Goal: Information Seeking & Learning: Learn about a topic

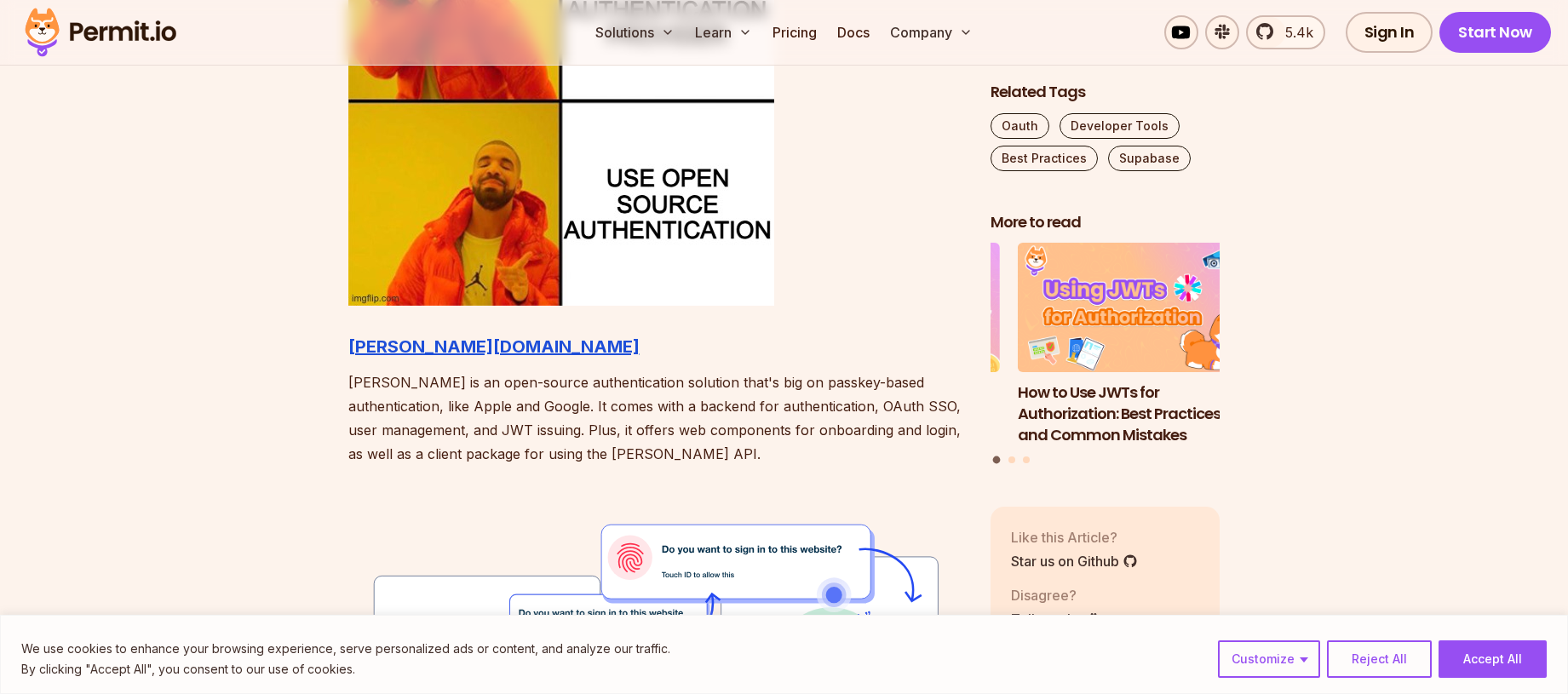
scroll to position [1899, 0]
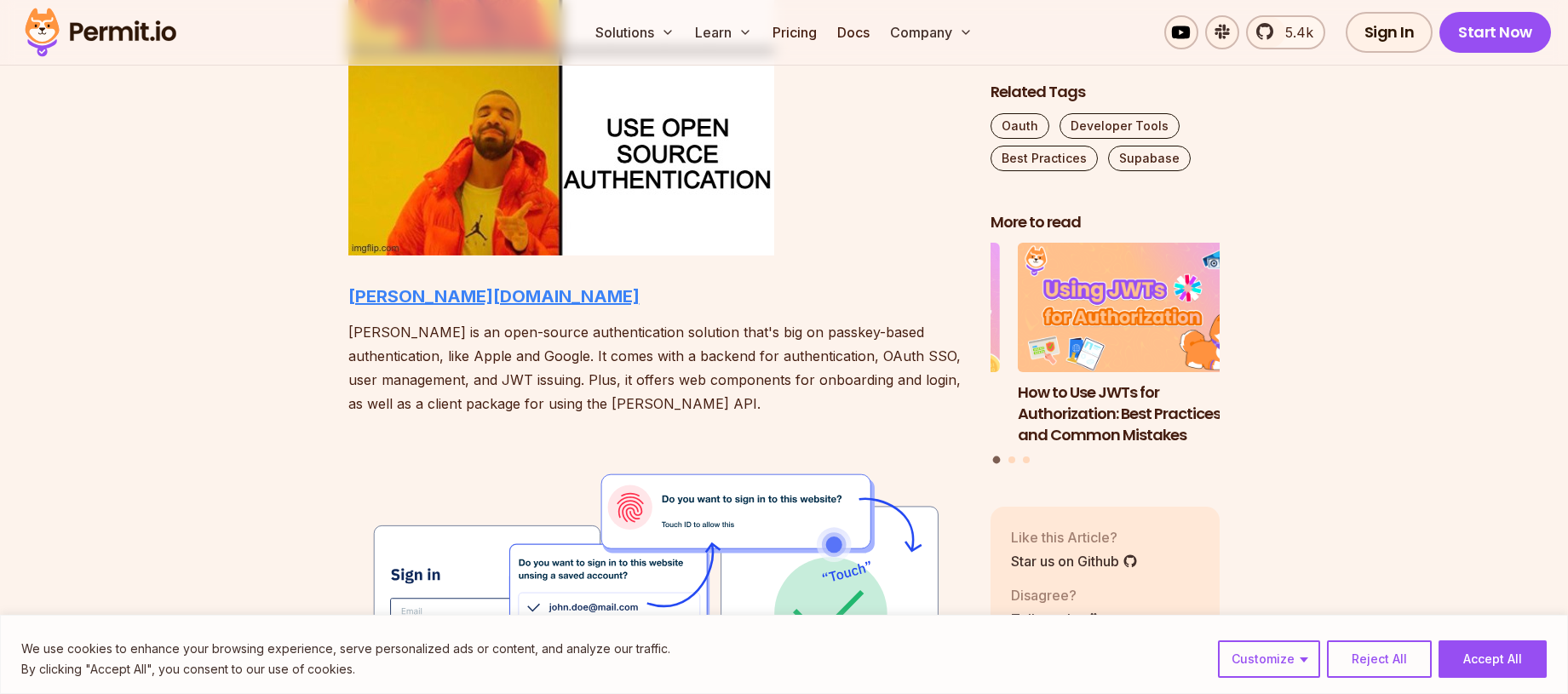
click at [406, 301] on strong "[PERSON_NAME][DOMAIN_NAME]" at bounding box center [493, 297] width 291 height 21
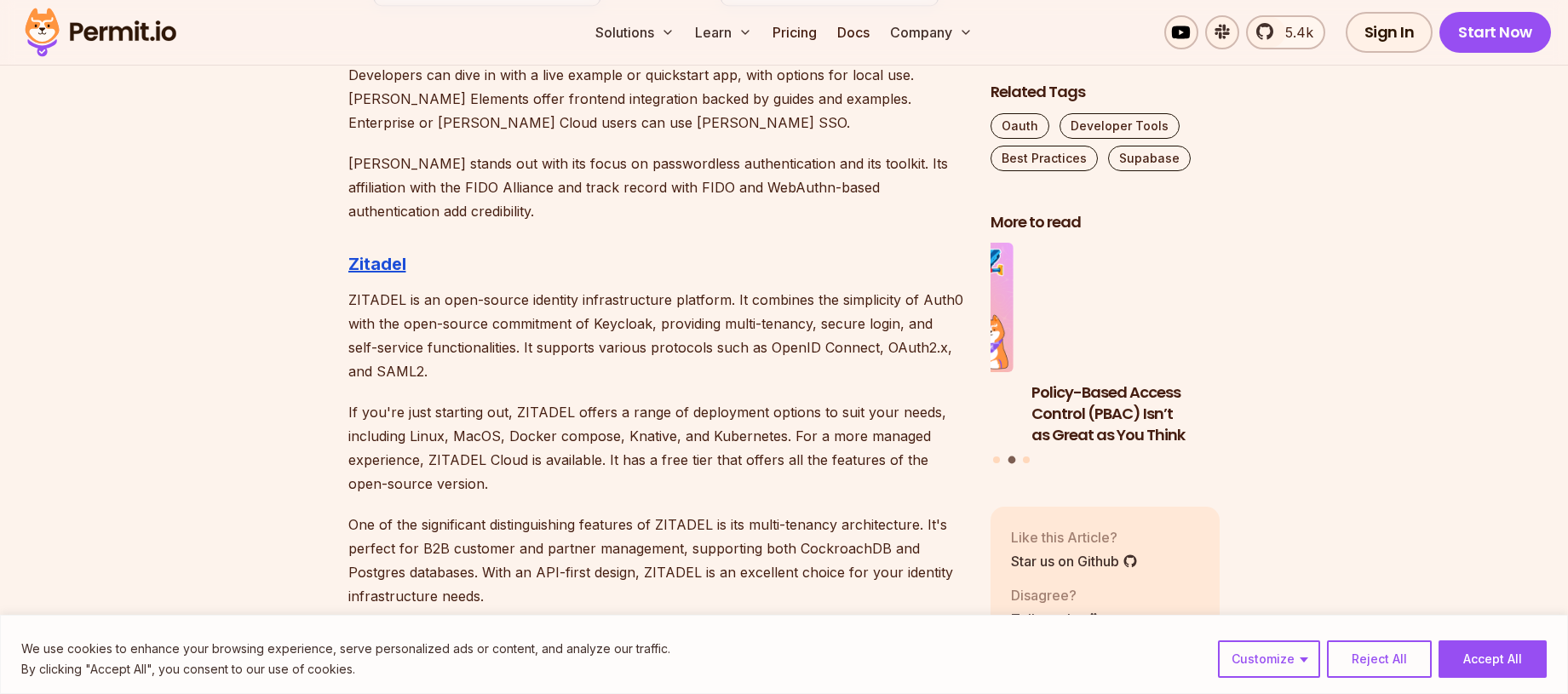
scroll to position [2756, 0]
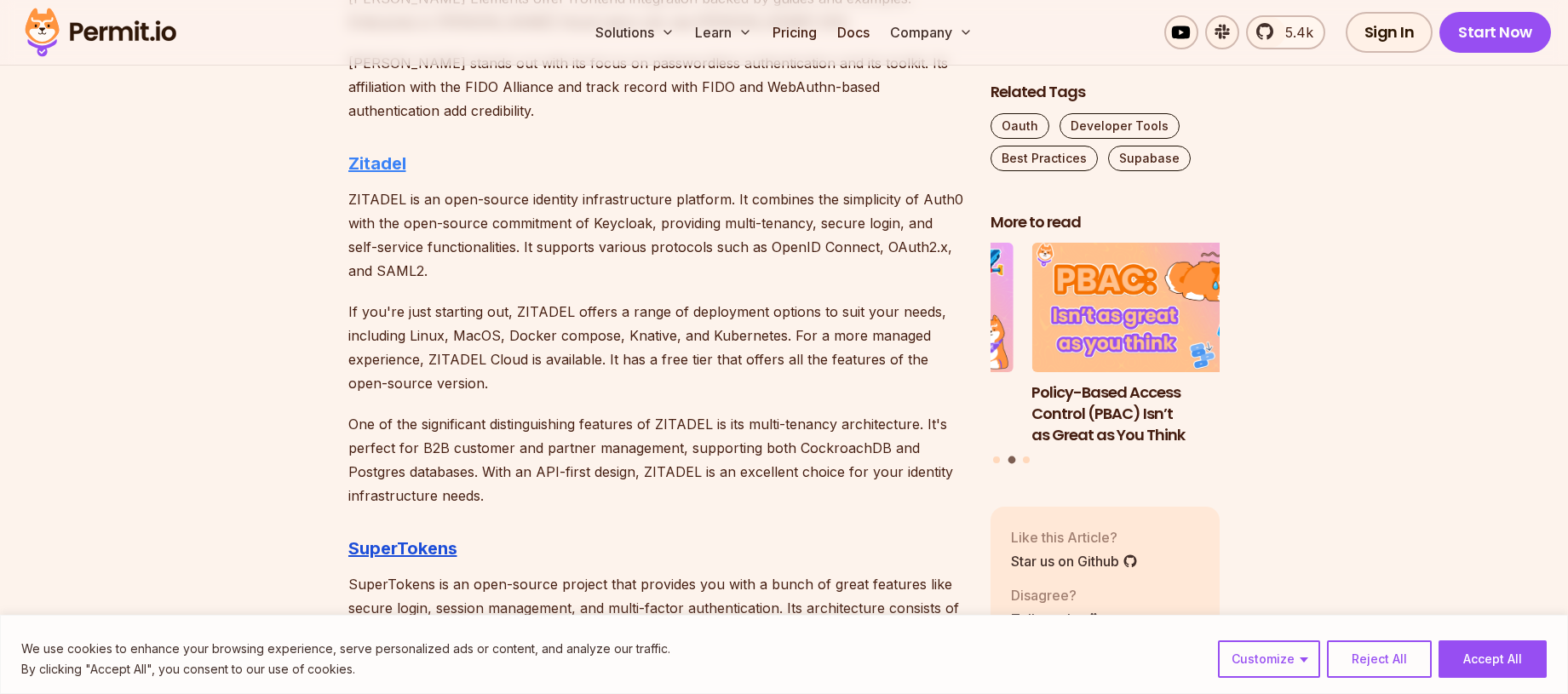
click at [376, 158] on strong "Zitadel" at bounding box center [377, 164] width 58 height 21
click at [446, 549] on strong "SuperTokens" at bounding box center [403, 549] width 109 height 21
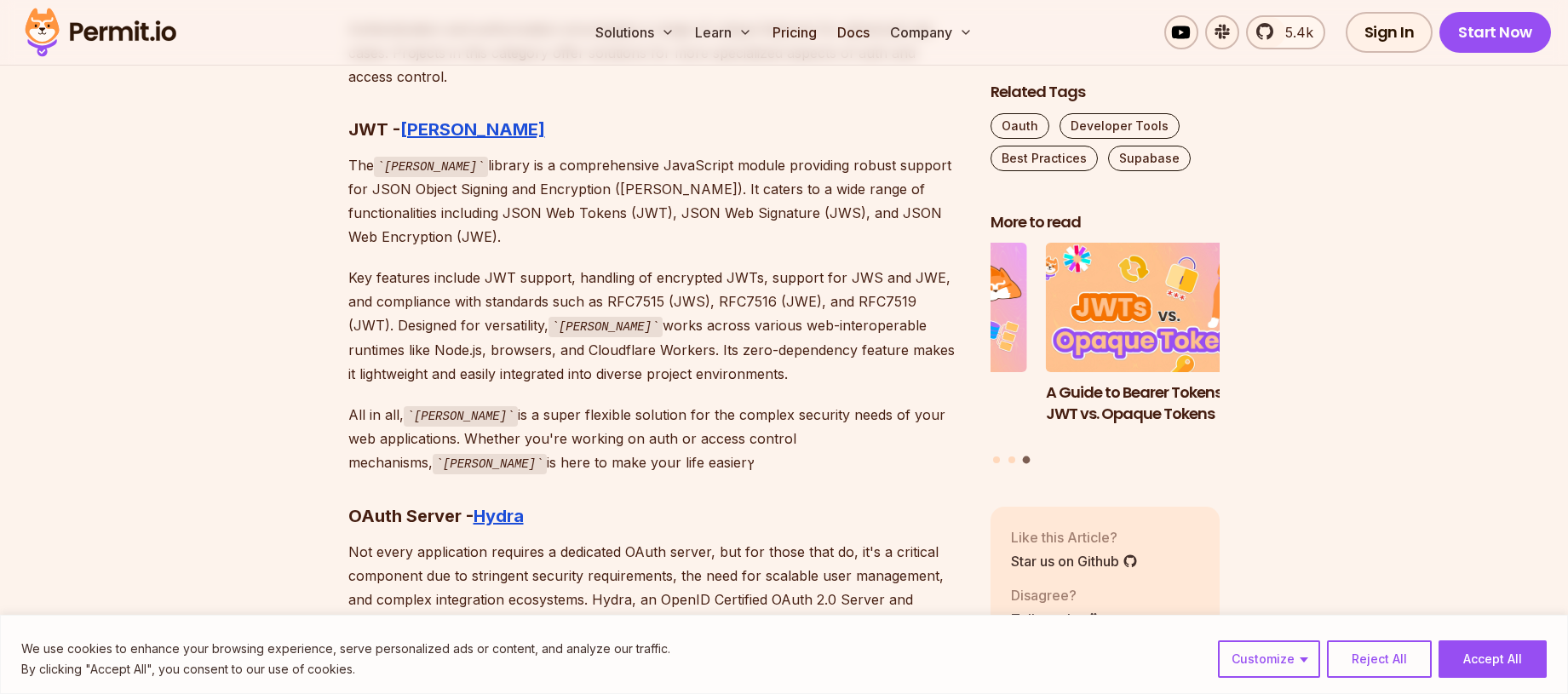
scroll to position [8056, 0]
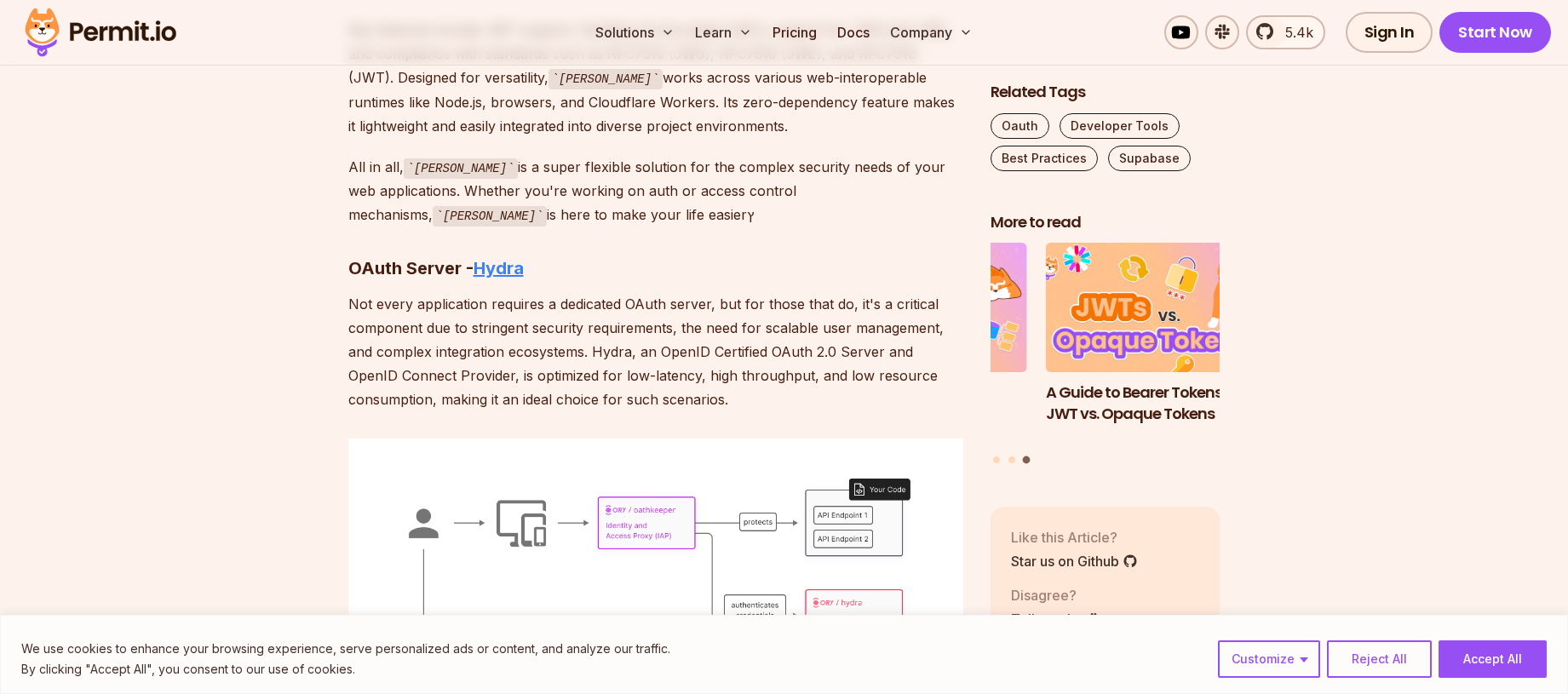
click at [498, 258] on strong "Hydra" at bounding box center [499, 269] width 51 height 21
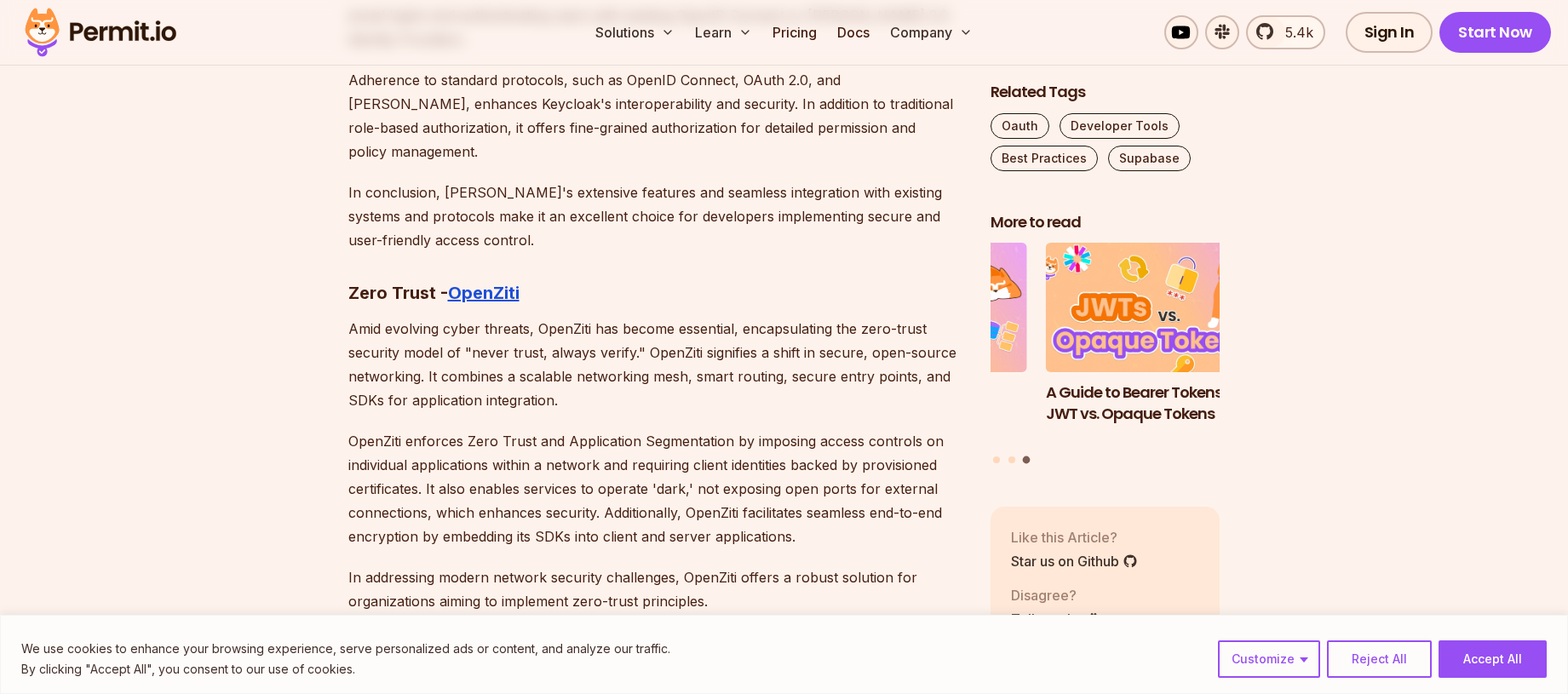
scroll to position [9311, 0]
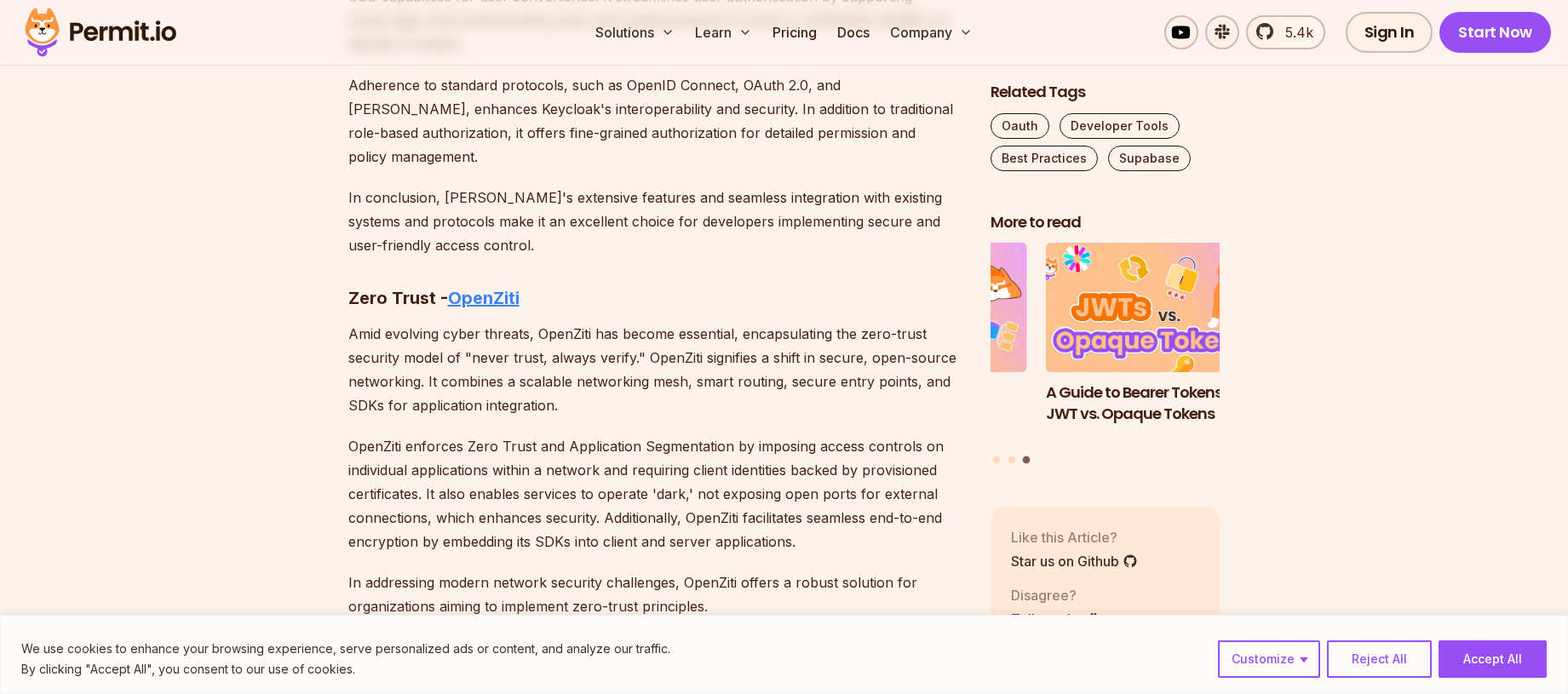
click at [488, 288] on strong "OpenZiti" at bounding box center [484, 298] width 71 height 21
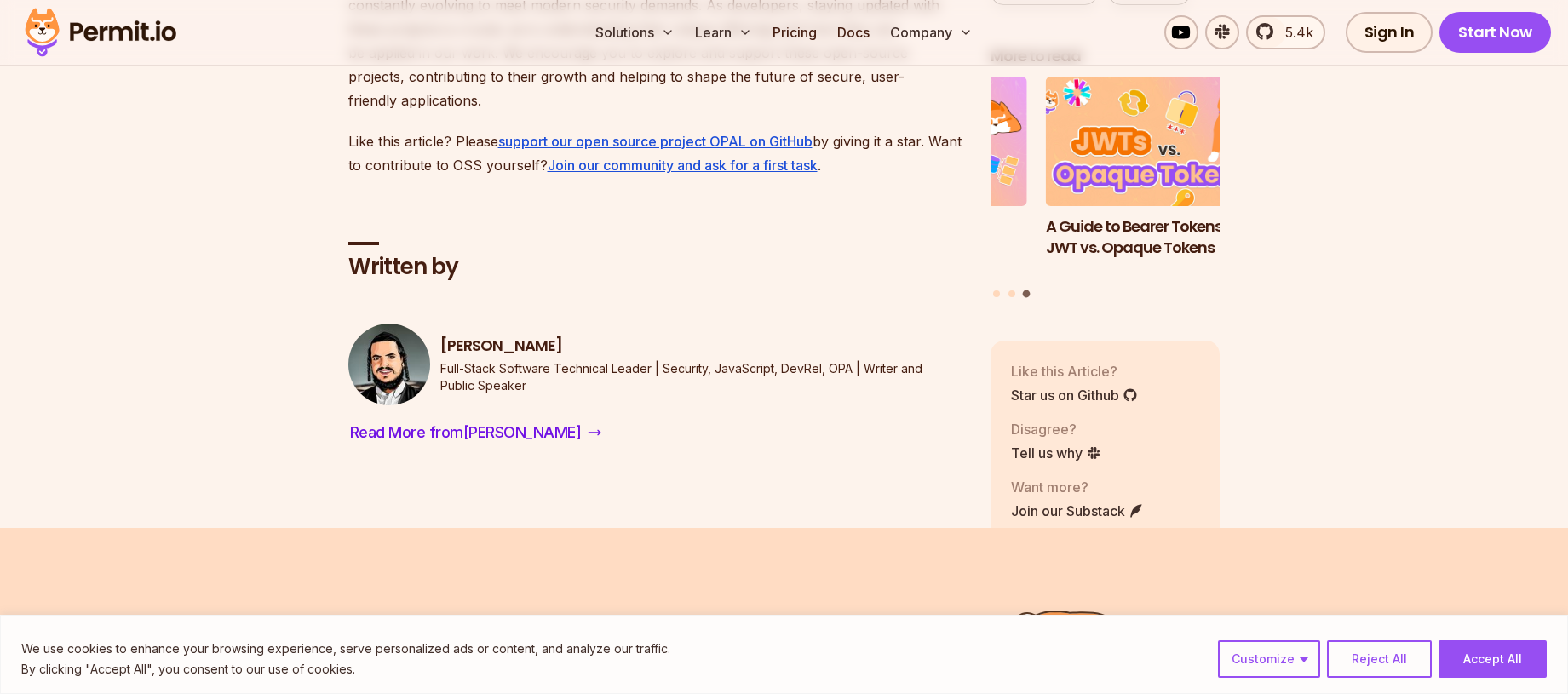
scroll to position [10133, 0]
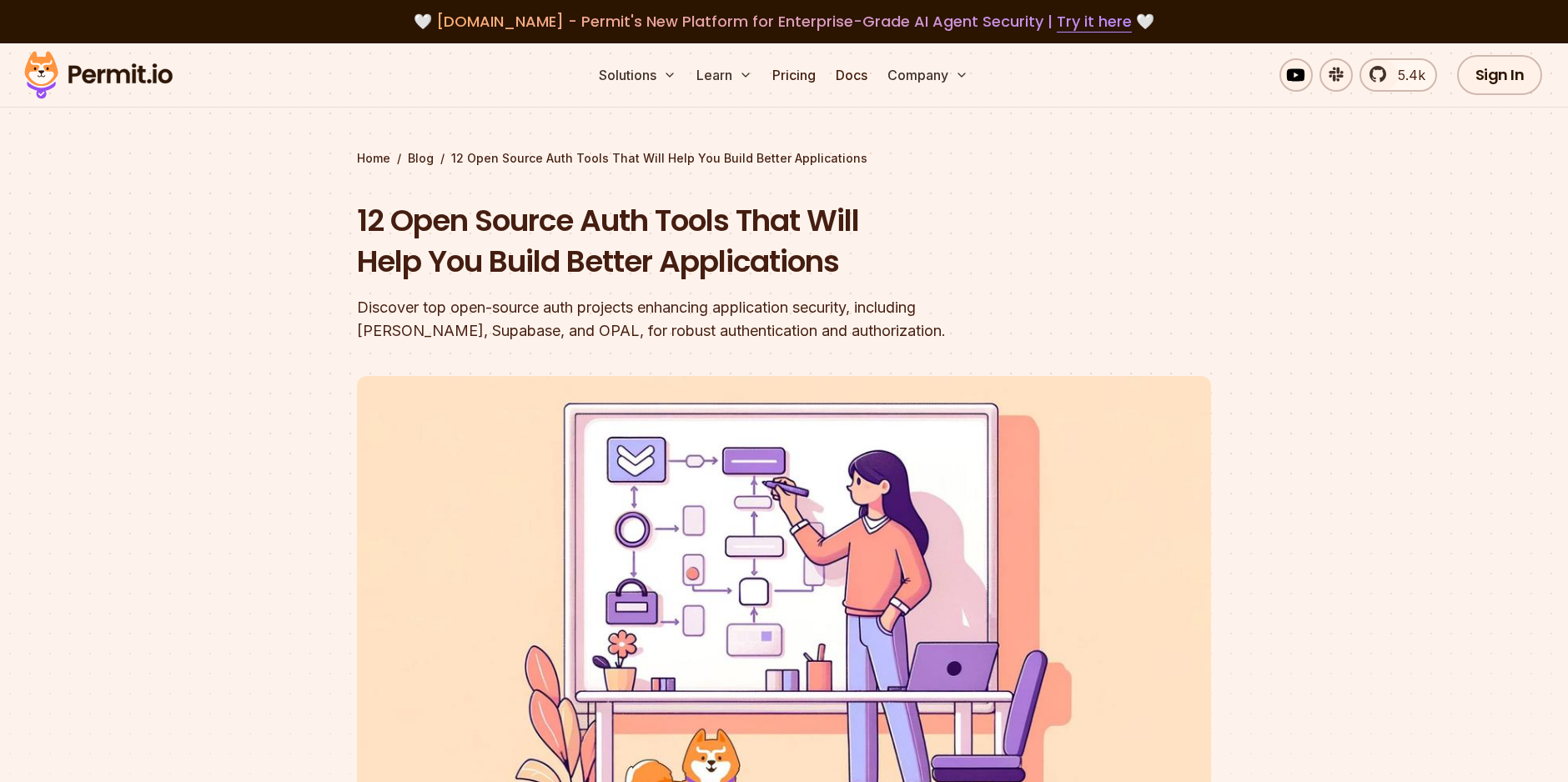
click at [86, 84] on img at bounding box center [98, 75] width 163 height 57
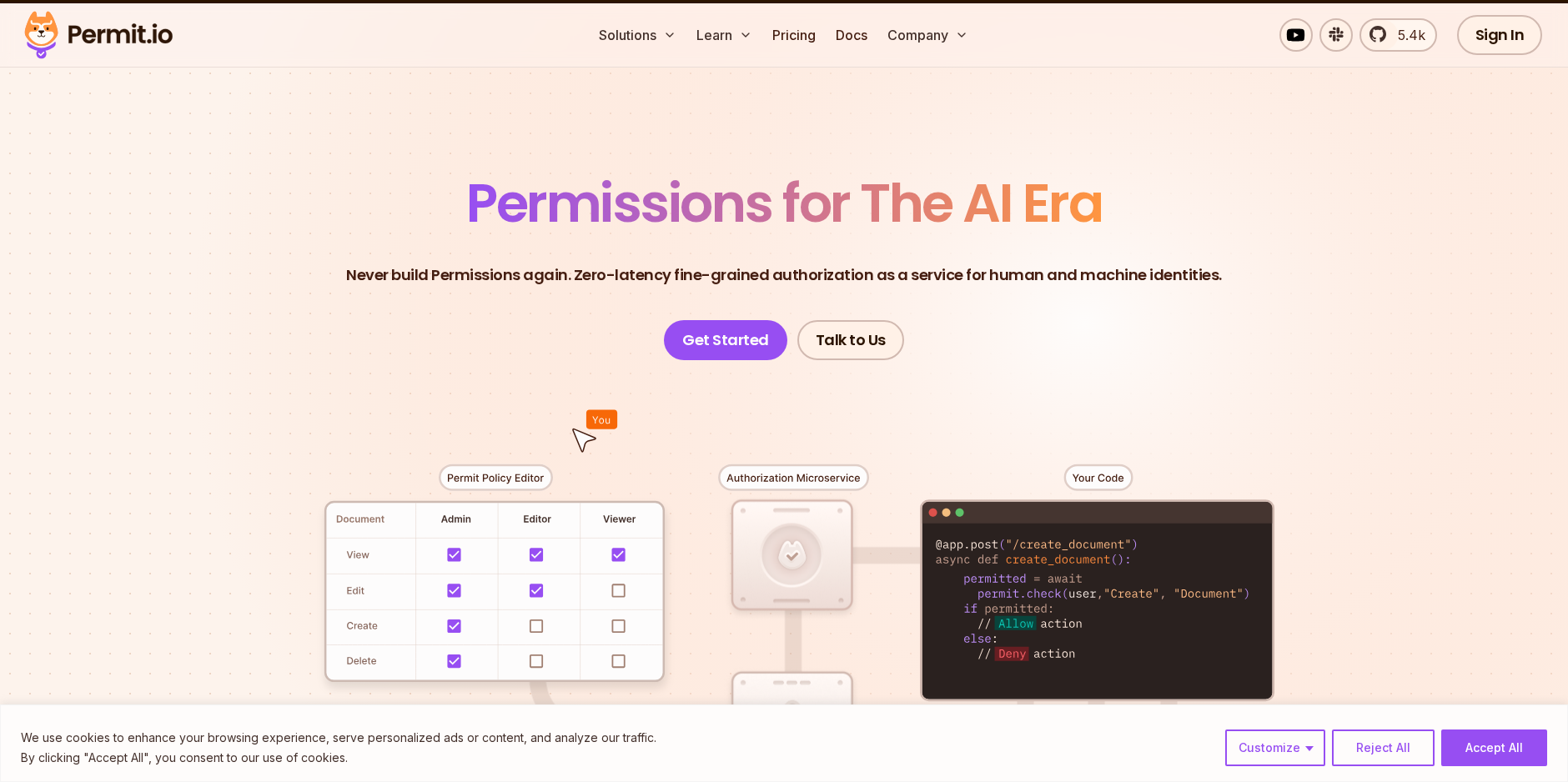
scroll to position [143, 0]
